Goal: Transaction & Acquisition: Obtain resource

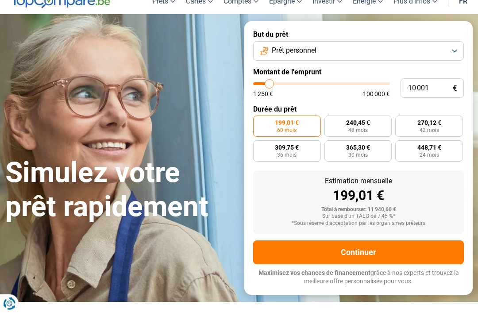
scroll to position [42, 0]
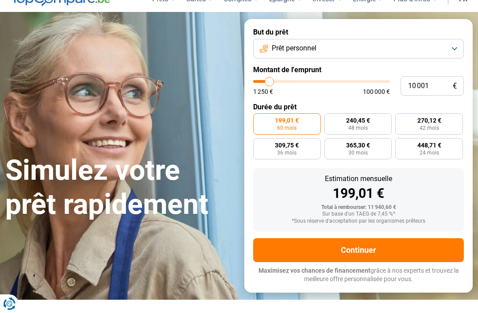
type input "14 750"
type input "14750"
type input "15 000"
type input "15000"
type input "16 750"
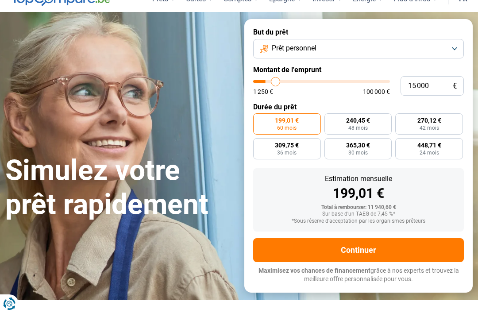
type input "16750"
type input "18 500"
type input "18500"
type input "20 500"
type input "20500"
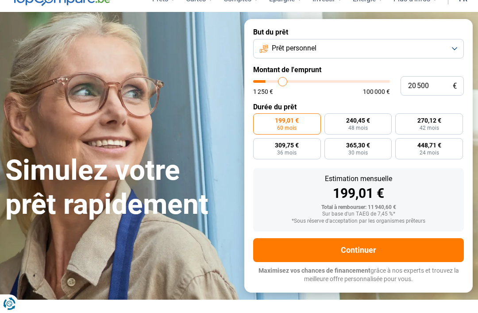
type input "22 250"
type input "22250"
type input "23 750"
type input "23750"
type input "24 750"
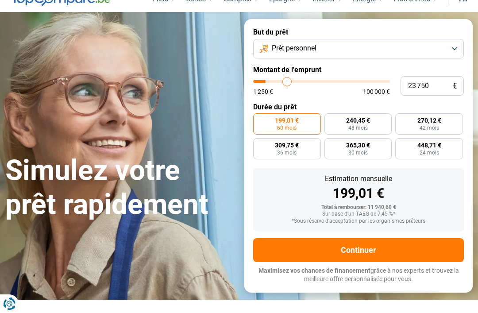
type input "24750"
type input "25 000"
type input "25000"
radio input "false"
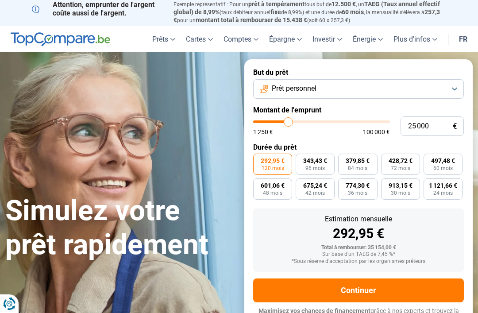
scroll to position [0, 0]
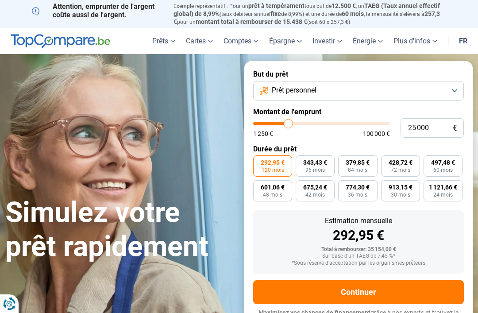
type input "22 250"
type input "22250"
type input "21 500"
type input "21500"
type input "20 750"
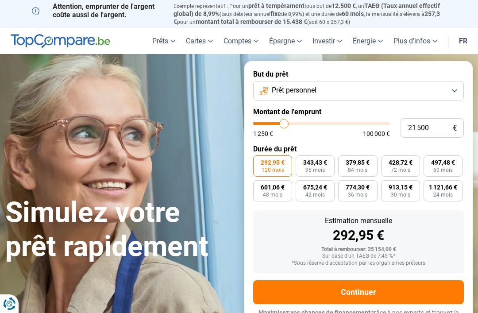
type input "20750"
type input "20 000"
type input "20000"
type input "19 750"
type input "19750"
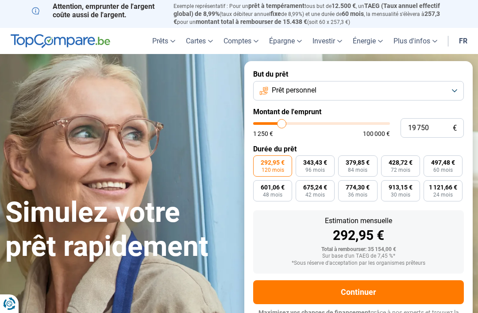
type input "19 000"
type input "19000"
type input "18 750"
type input "18750"
type input "18 250"
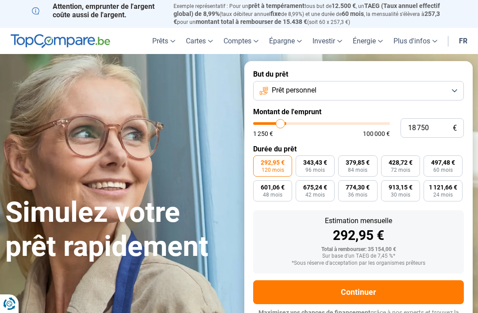
type input "18250"
type input "17 750"
type input "17750"
type input "17 250"
type input "17250"
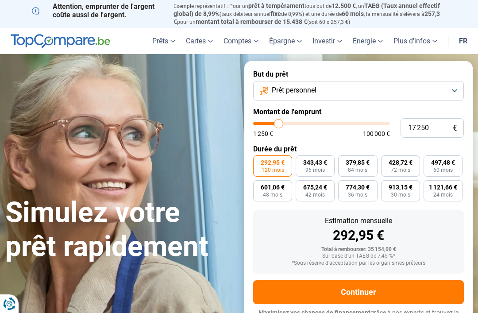
type input "17 000"
type input "17000"
type input "16 750"
type input "16750"
type input "16 000"
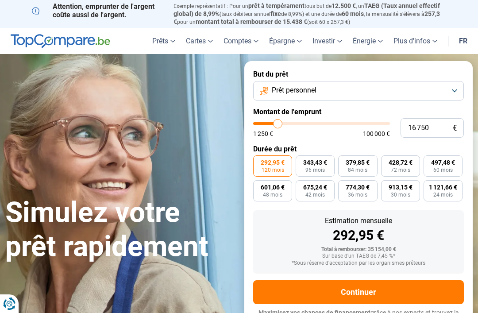
type input "16000"
type input "15 500"
type input "15500"
type input "15 250"
type input "15250"
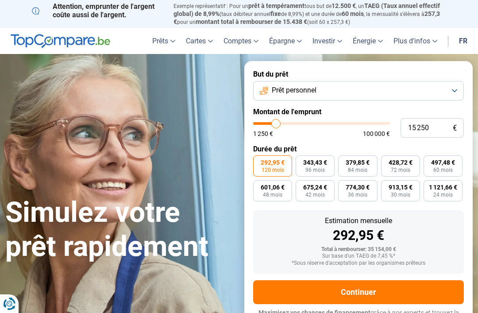
type input "15 000"
type input "15000"
type input "14 250"
type input "14250"
type input "13 750"
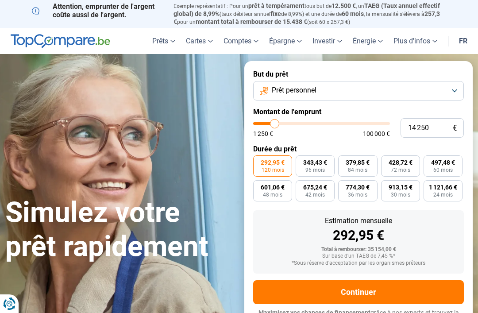
type input "13750"
type input "13 250"
type input "13250"
type input "12 750"
type input "12750"
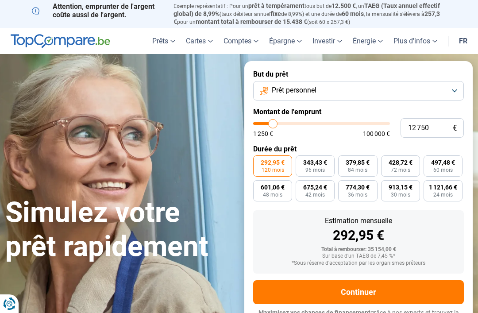
type input "12 500"
type input "12500"
type input "12 250"
type input "12250"
type input "11 750"
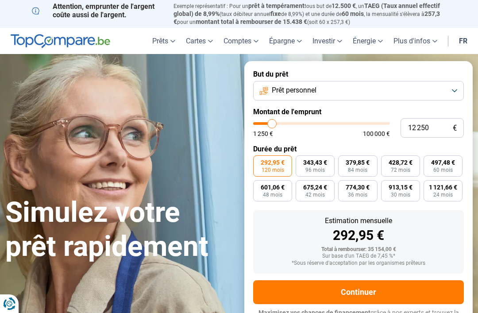
type input "11750"
type input "11 500"
type input "11500"
type input "11 000"
type input "11000"
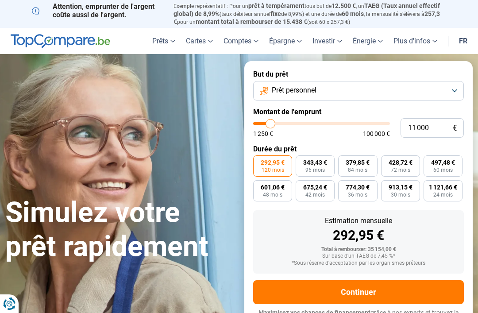
type input "10 750"
type input "10750"
radio input "true"
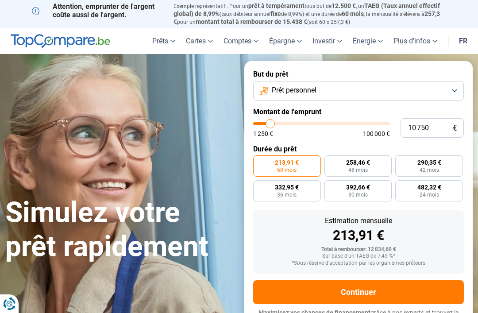
type input "14 250"
type input "14250"
type input "14 500"
type input "14500"
type input "15 500"
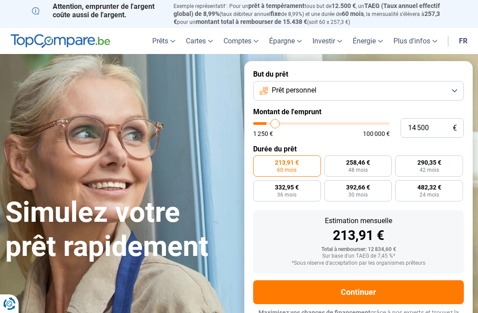
type input "15500"
type input "16 750"
type input "16750"
type input "17 250"
type input "17250"
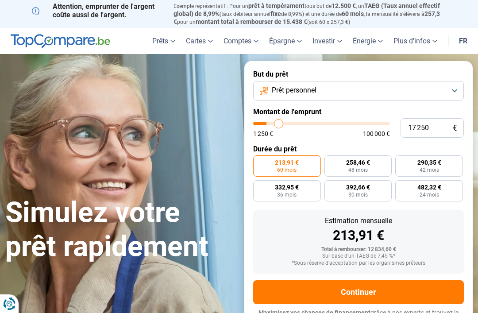
type input "18 250"
type input "18250"
type input "19 000"
type input "19000"
type input "19 500"
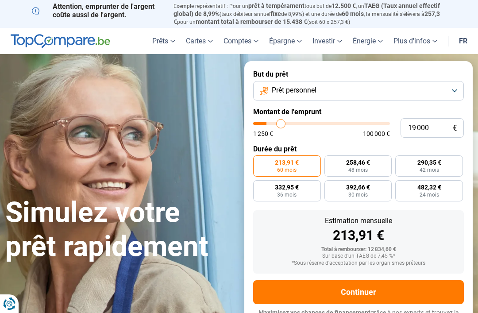
type input "19500"
type input "19 750"
type input "19750"
type input "20 000"
type input "20000"
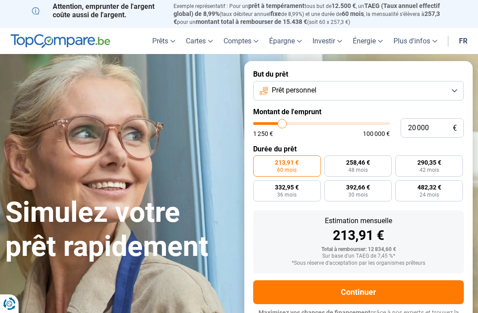
type input "20 500"
type input "20500"
type input "20 000"
type input "20000"
type input "19 750"
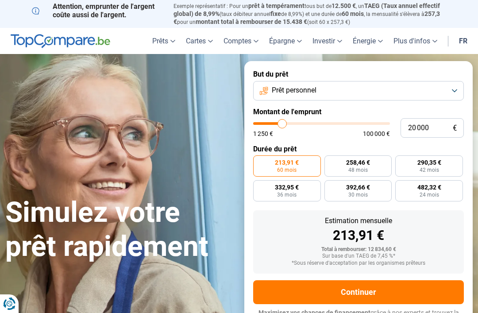
type input "19750"
type input "19 500"
type input "19500"
type input "19 000"
type input "19000"
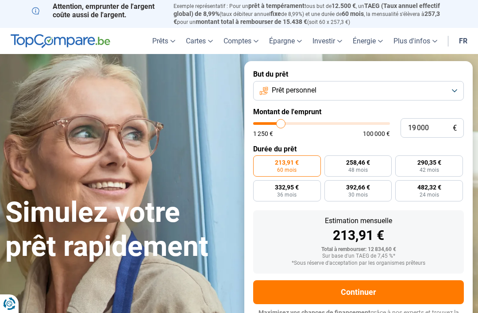
type input "18 750"
type input "18750"
type input "18 250"
type input "18250"
type input "18 000"
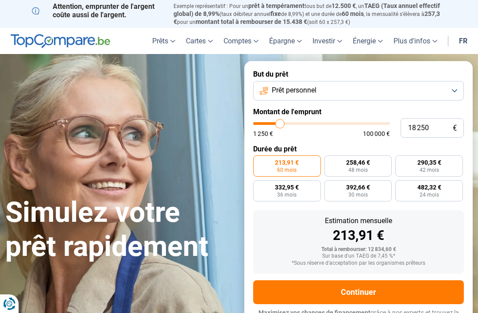
type input "18000"
type input "17 750"
type input "17750"
type input "17 250"
type input "17250"
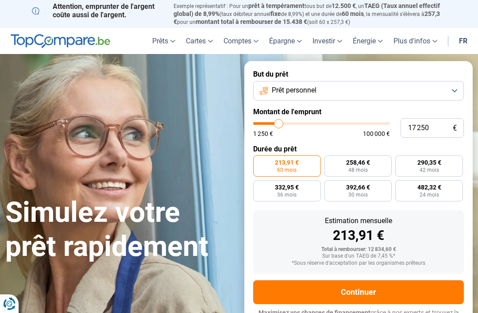
type input "17 000"
type input "17000"
type input "16 750"
type input "16750"
type input "16 250"
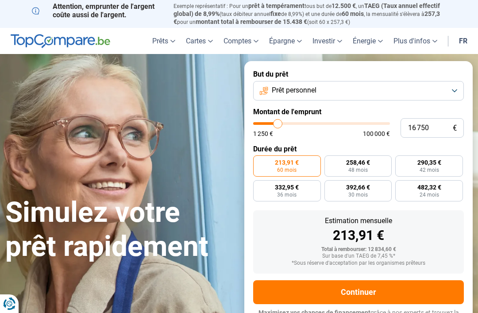
type input "16250"
type input "16 000"
type input "16000"
radio input "false"
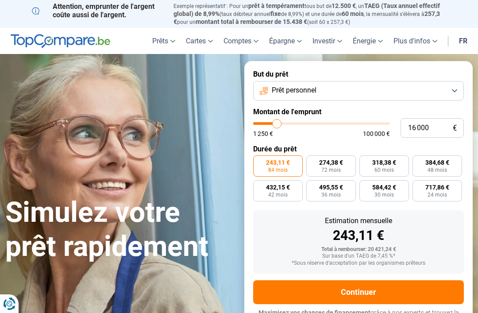
click at [330, 159] on span "274,38 €" at bounding box center [331, 162] width 24 height 6
click at [312, 156] on input "274,38 € 72 mois" at bounding box center [309, 158] width 6 height 6
radio input "true"
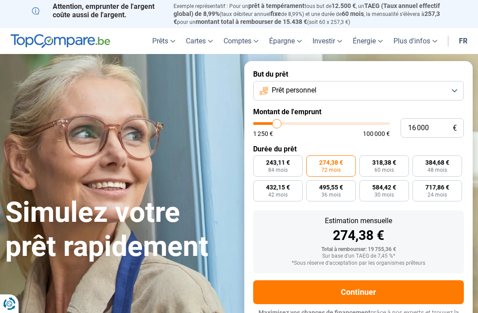
click at [338, 283] on button "Continuer" at bounding box center [358, 292] width 211 height 24
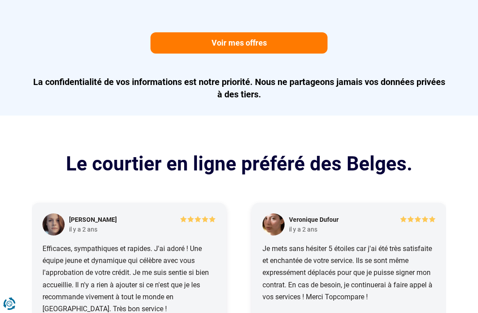
scroll to position [968, 0]
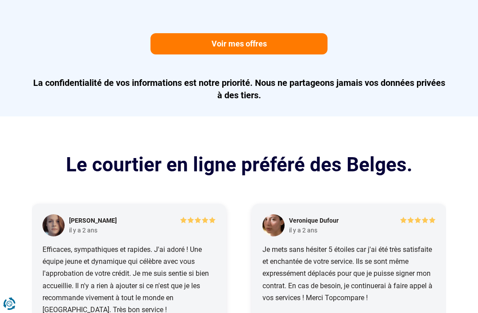
click at [252, 38] on link "Voir mes offres" at bounding box center [238, 43] width 177 height 21
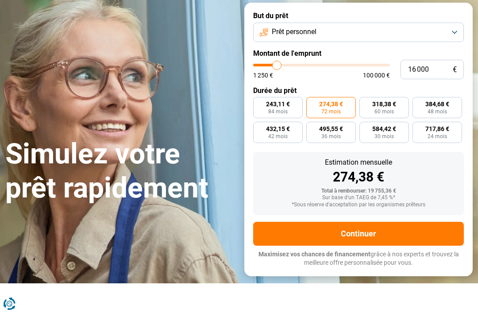
scroll to position [58, 0]
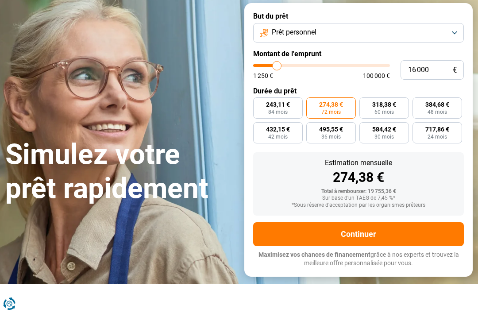
click at [456, 28] on button "Prêt personnel" at bounding box center [358, 32] width 211 height 19
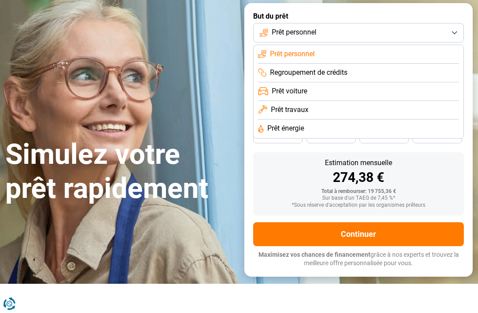
click at [380, 70] on li "Regroupement de crédits" at bounding box center [358, 73] width 201 height 19
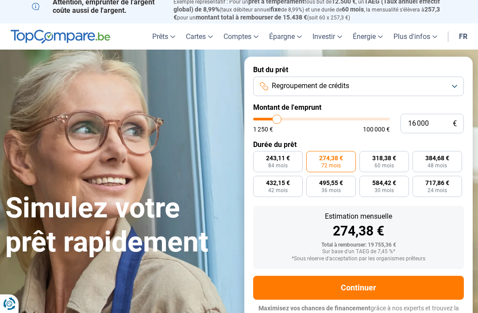
scroll to position [0, 0]
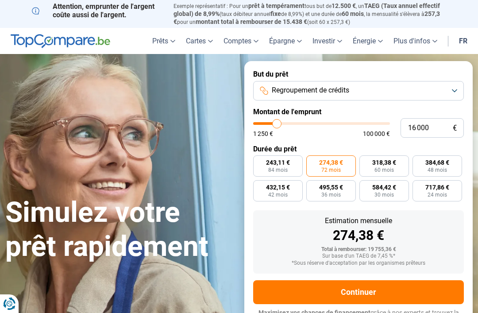
click at [335, 286] on button "Continuer" at bounding box center [358, 292] width 211 height 24
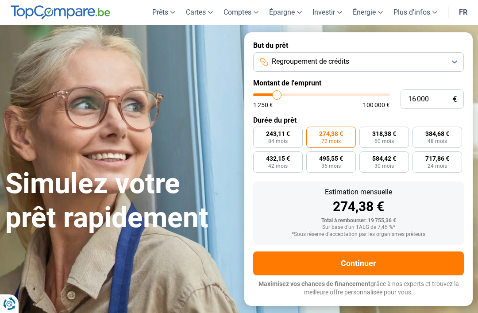
click at [457, 55] on button "Regroupement de crédits" at bounding box center [358, 61] width 211 height 19
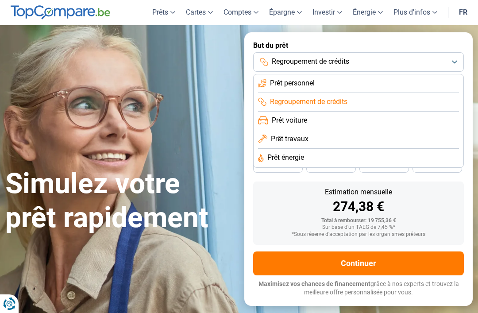
click at [345, 115] on li "Prêt voiture" at bounding box center [358, 120] width 201 height 19
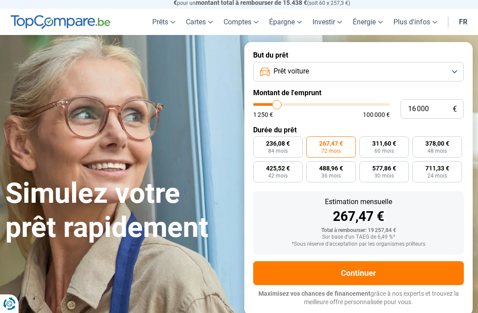
scroll to position [9, 0]
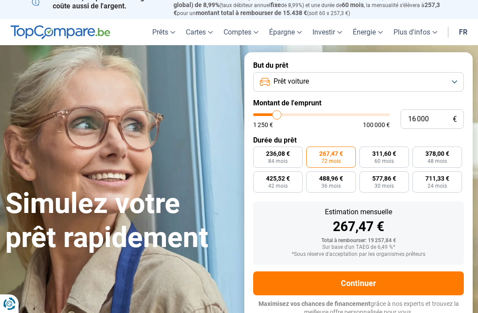
click at [454, 75] on button "Prêt voiture" at bounding box center [358, 81] width 211 height 19
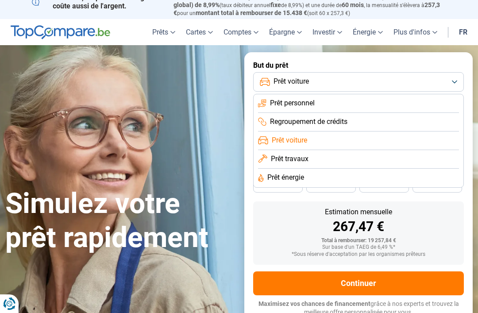
click at [359, 152] on li "Prêt travaux" at bounding box center [358, 159] width 201 height 19
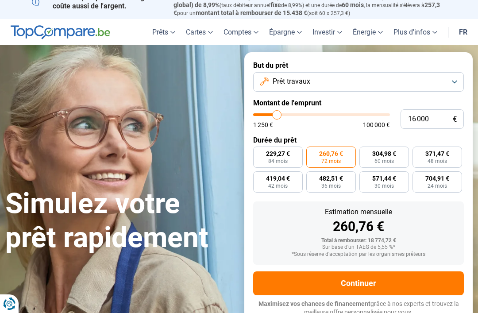
click at [455, 76] on button "Prêt travaux" at bounding box center [358, 81] width 211 height 19
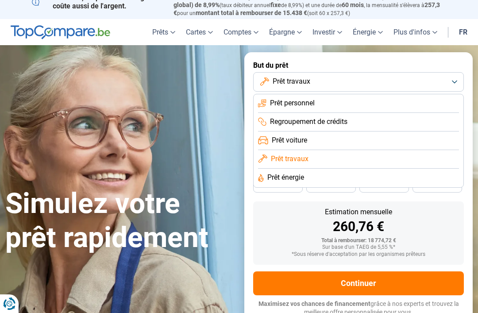
click at [369, 116] on li "Regroupement de crédits" at bounding box center [358, 122] width 201 height 19
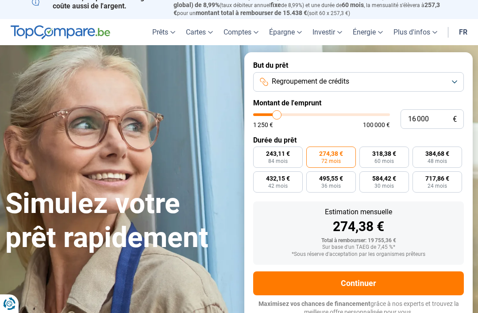
click at [455, 78] on button "Regroupement de crédits" at bounding box center [358, 81] width 211 height 19
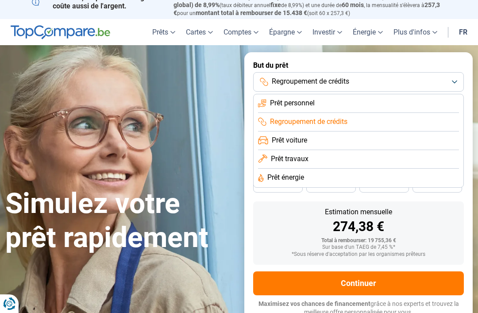
click at [408, 99] on li "Prêt personnel" at bounding box center [358, 103] width 201 height 19
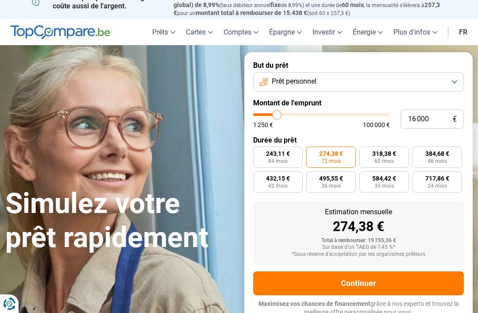
click at [451, 74] on button "Prêt personnel" at bounding box center [358, 81] width 211 height 19
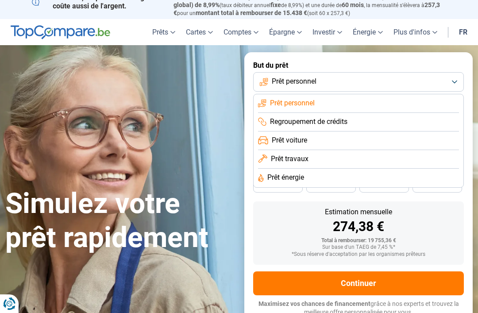
click at [346, 173] on li "Prêt énergie" at bounding box center [358, 178] width 201 height 19
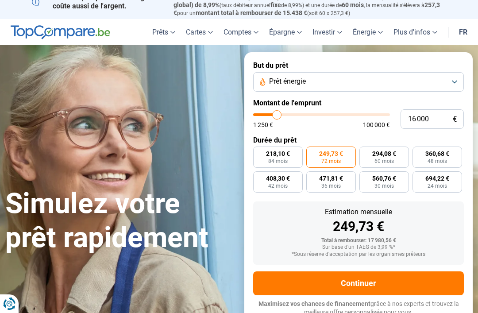
click at [450, 75] on button "Prêt énergie" at bounding box center [358, 81] width 211 height 19
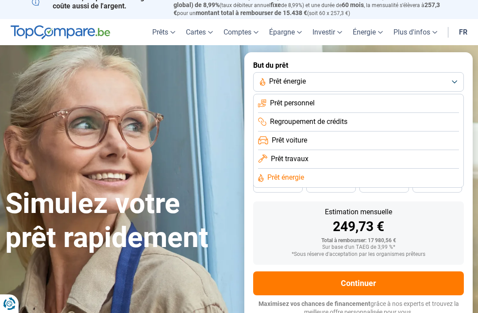
click at [435, 98] on li "Prêt personnel" at bounding box center [358, 103] width 201 height 19
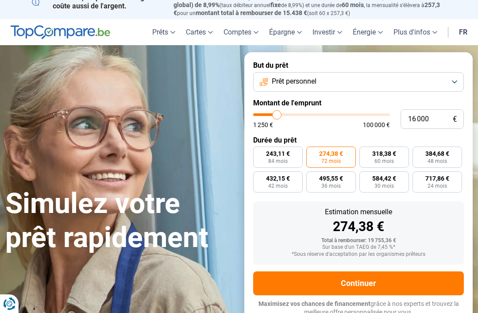
click at [452, 77] on button "Prêt personnel" at bounding box center [358, 81] width 211 height 19
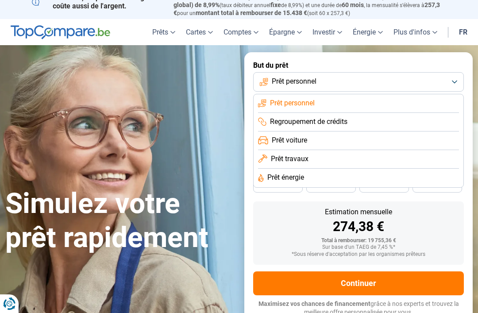
click at [410, 116] on li "Regroupement de crédits" at bounding box center [358, 122] width 201 height 19
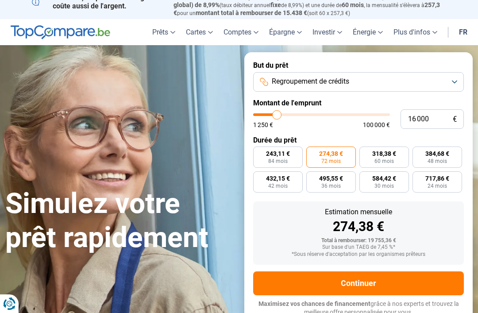
click at [455, 77] on button "Regroupement de crédits" at bounding box center [358, 81] width 211 height 19
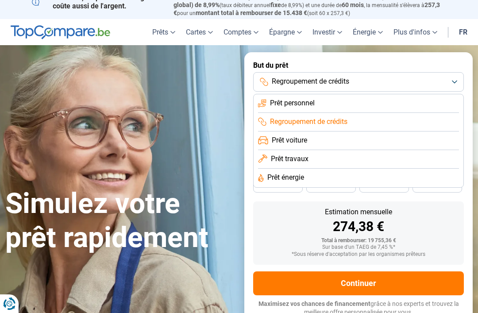
click at [379, 135] on li "Prêt voiture" at bounding box center [358, 140] width 201 height 19
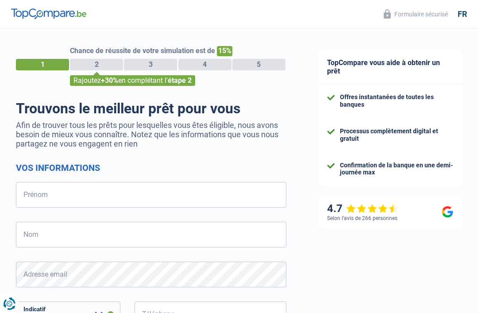
select select "32"
